Goal: Check status: Check status

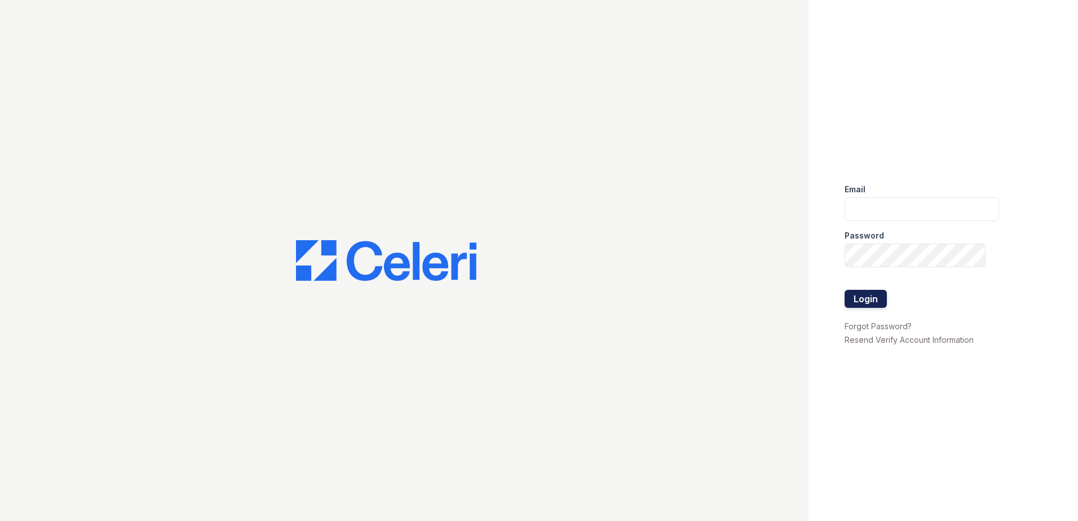
type input "renewspringfield@trinity-pm.com"
click at [867, 293] on button "Login" at bounding box center [866, 299] width 42 height 18
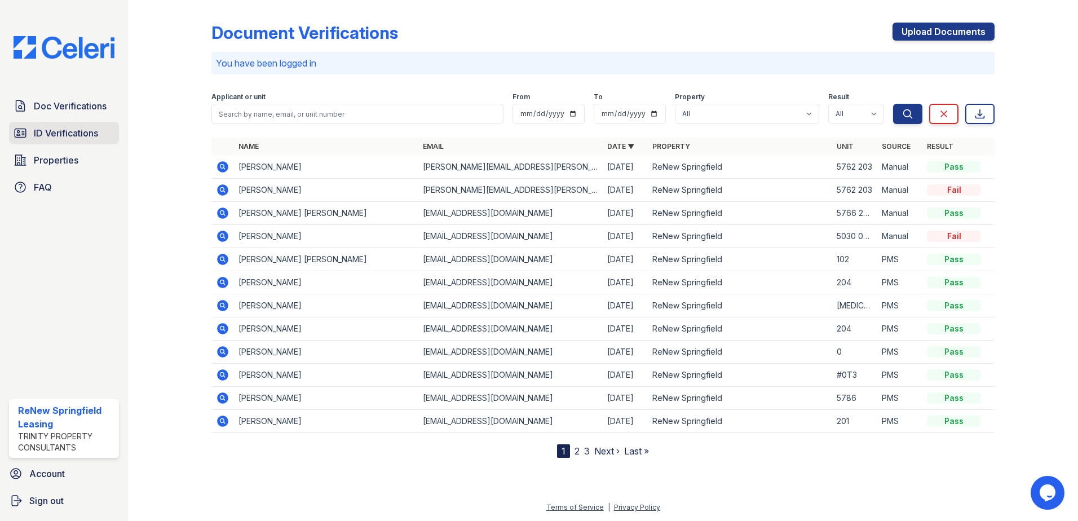
click at [59, 138] on span "ID Verifications" at bounding box center [66, 133] width 64 height 14
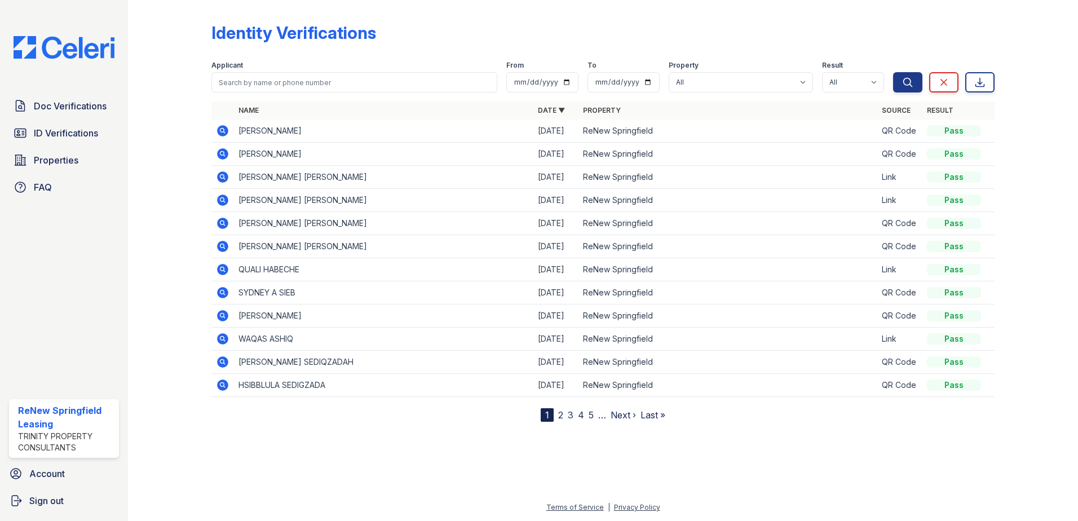
click at [224, 154] on icon at bounding box center [223, 154] width 14 height 14
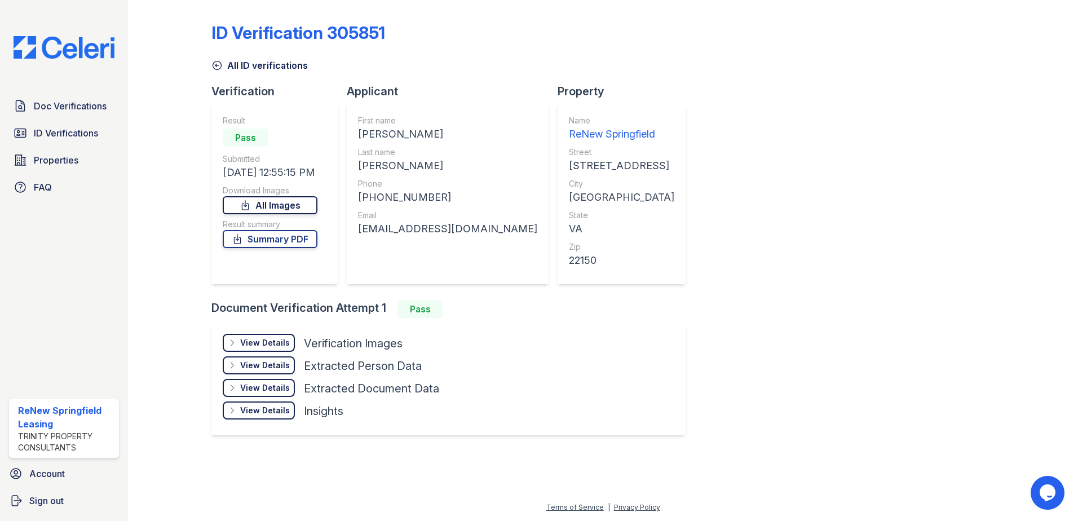
click at [293, 210] on link "All Images" at bounding box center [270, 205] width 95 height 18
click at [283, 236] on link "Summary PDF" at bounding box center [270, 239] width 95 height 18
click at [51, 131] on span "ID Verifications" at bounding box center [66, 133] width 64 height 14
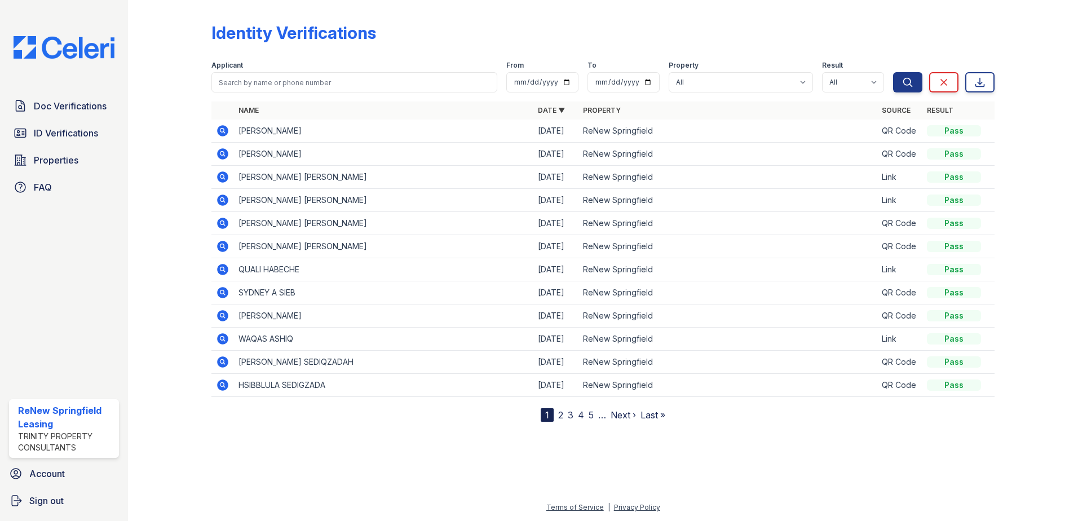
click at [223, 130] on icon at bounding box center [221, 130] width 3 height 3
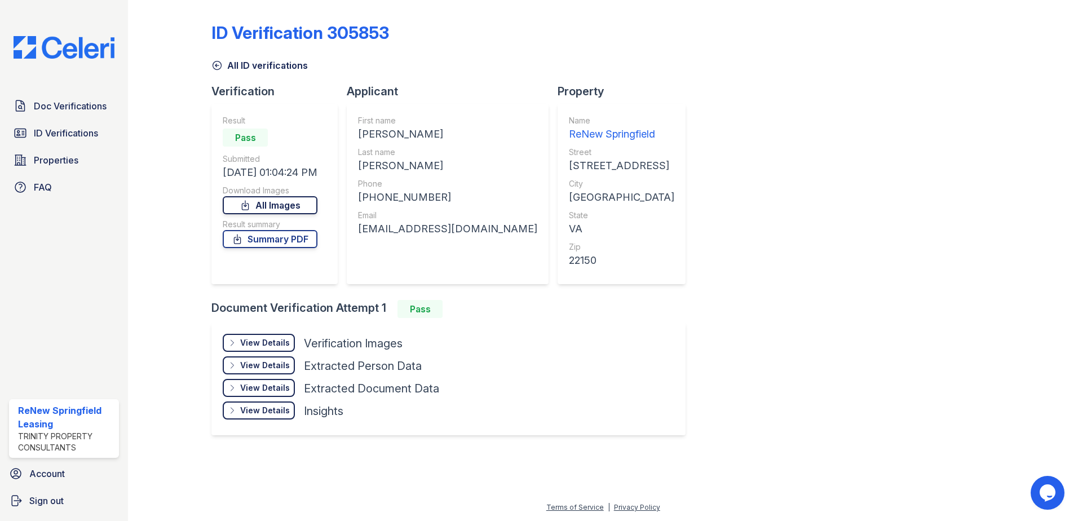
click at [264, 202] on link "All Images" at bounding box center [270, 205] width 95 height 18
click at [273, 240] on link "Summary PDF" at bounding box center [270, 239] width 95 height 18
